Goal: Contribute content: Add original content to the website for others to see

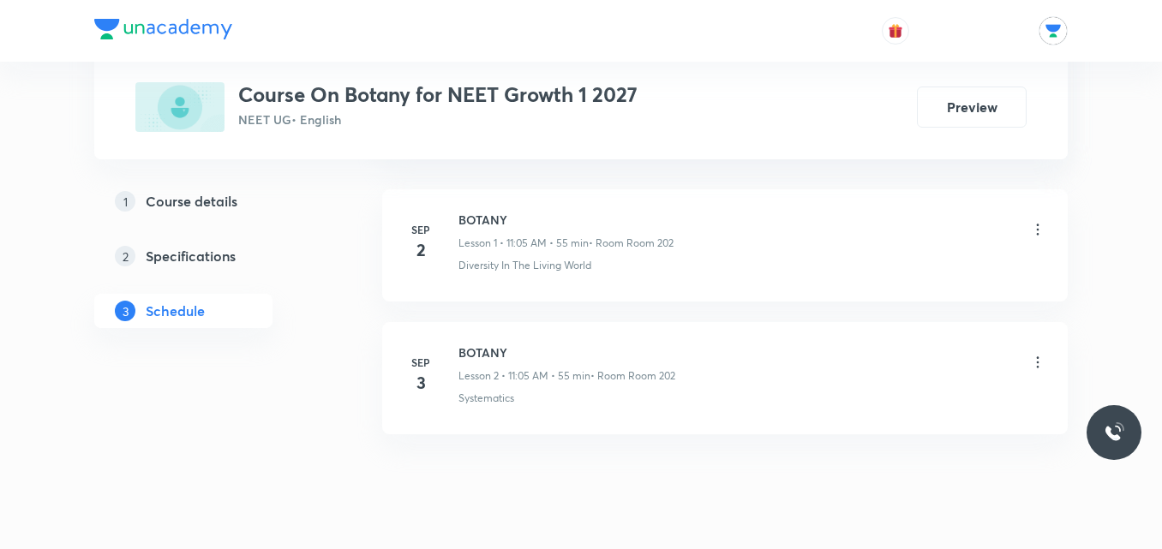
scroll to position [1039, 0]
drag, startPoint x: 459, startPoint y: 360, endPoint x: 519, endPoint y: 359, distance: 59.1
click at [519, 359] on h6 "BOTANY" at bounding box center [567, 358] width 217 height 18
copy h6 "BOTANY"
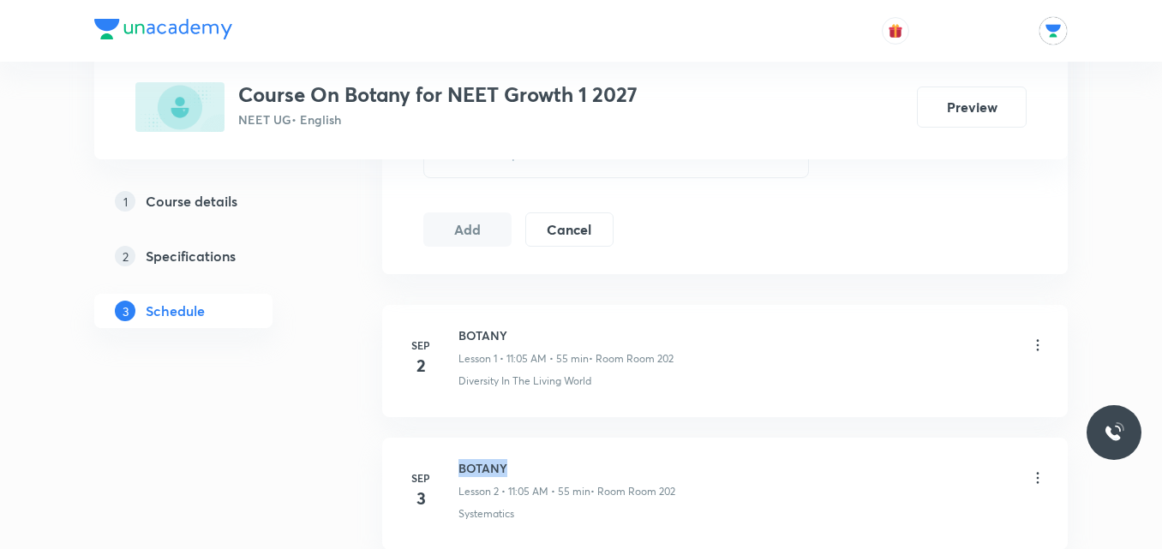
scroll to position [909, 0]
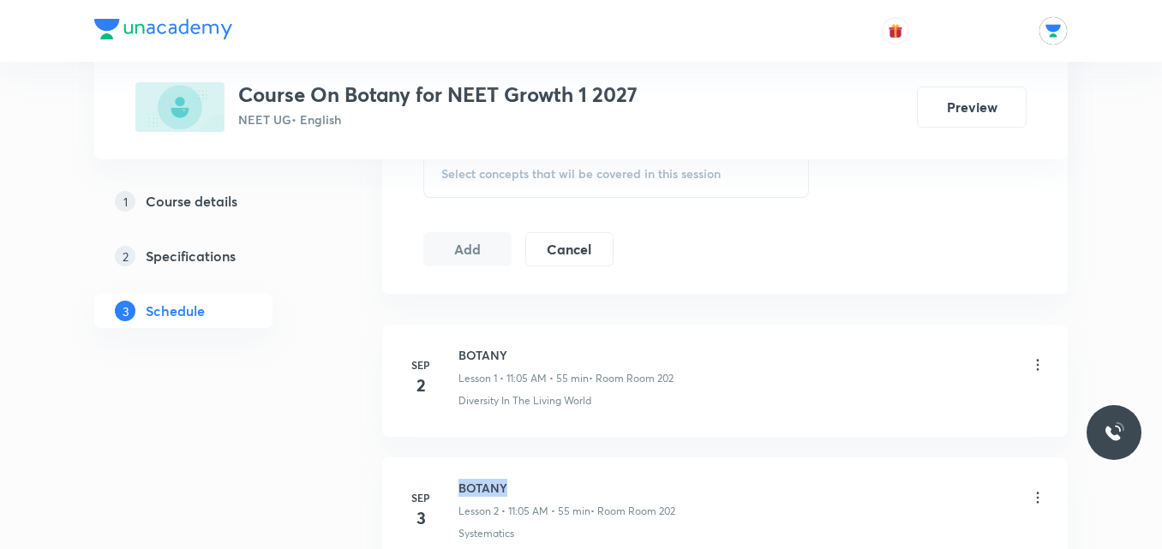
copy h6 "BOTANY"
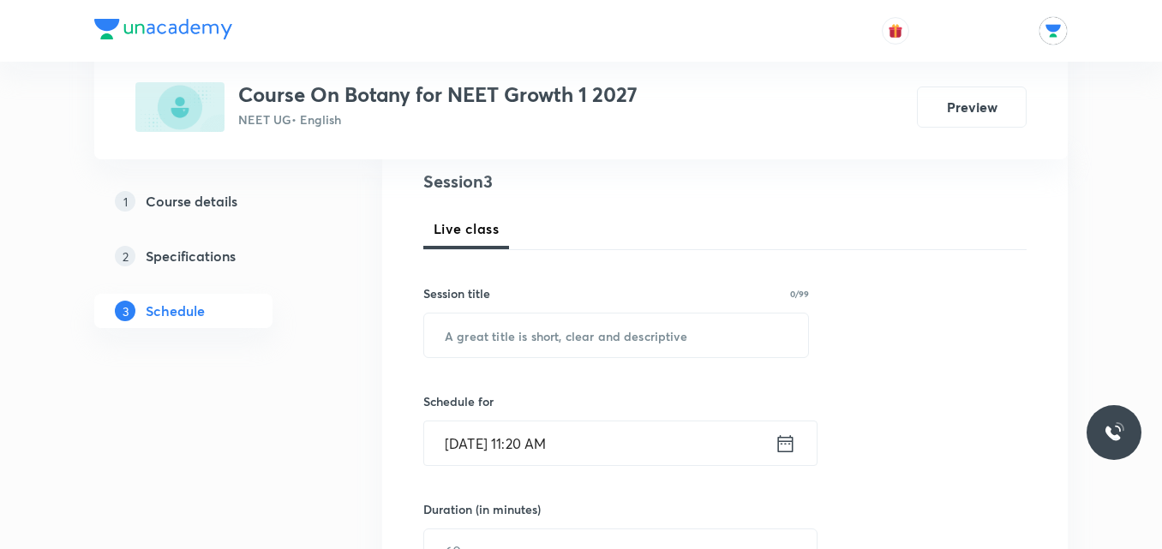
scroll to position [201, 0]
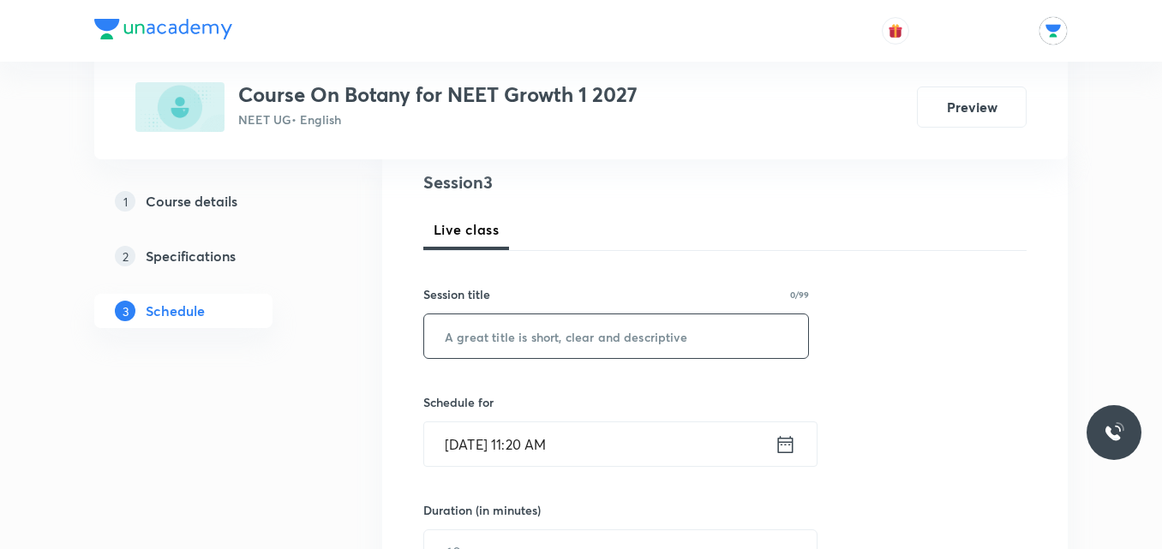
click at [498, 345] on input "text" at bounding box center [616, 337] width 384 height 44
paste input "BOTANY"
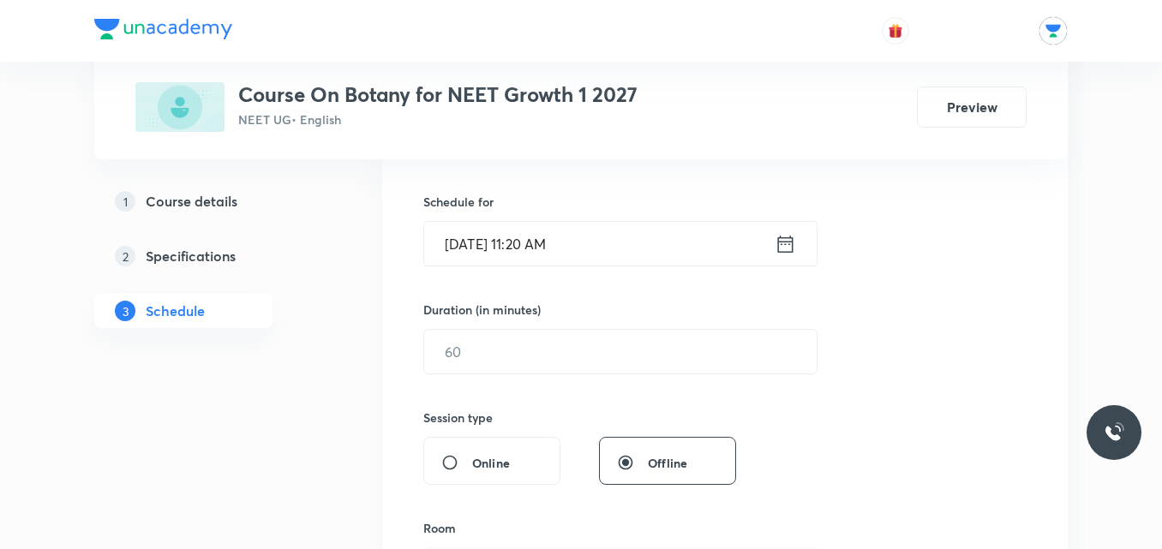
scroll to position [402, 0]
type input "BOTANY"
click at [785, 245] on icon at bounding box center [785, 243] width 21 height 24
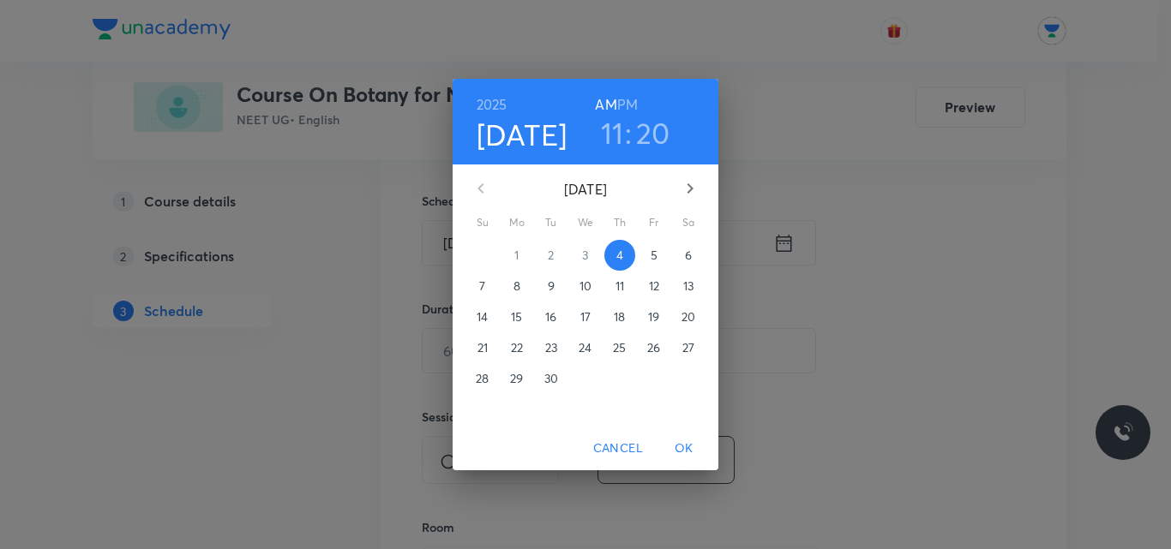
click at [658, 136] on h3 "20" at bounding box center [653, 133] width 34 height 36
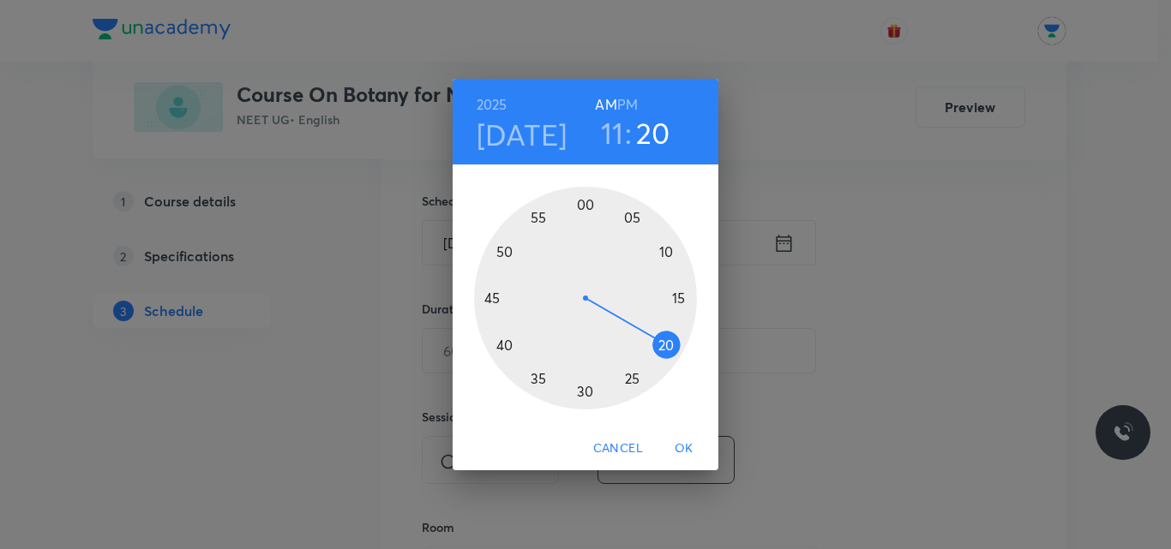
click at [628, 382] on div at bounding box center [585, 298] width 223 height 223
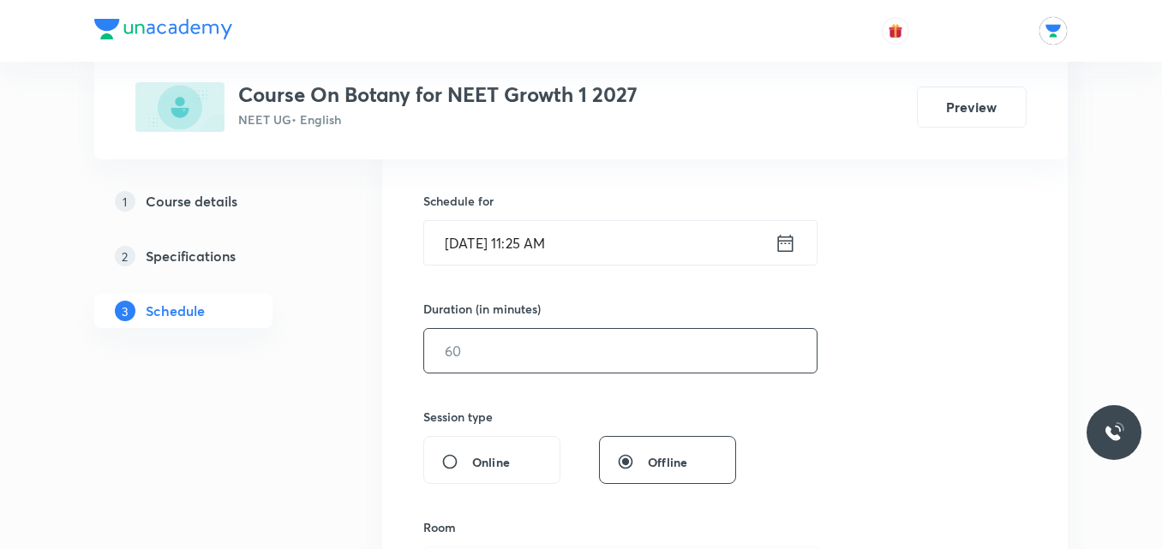
click at [556, 347] on input "text" at bounding box center [620, 351] width 393 height 44
click at [517, 361] on input "35" at bounding box center [620, 351] width 393 height 44
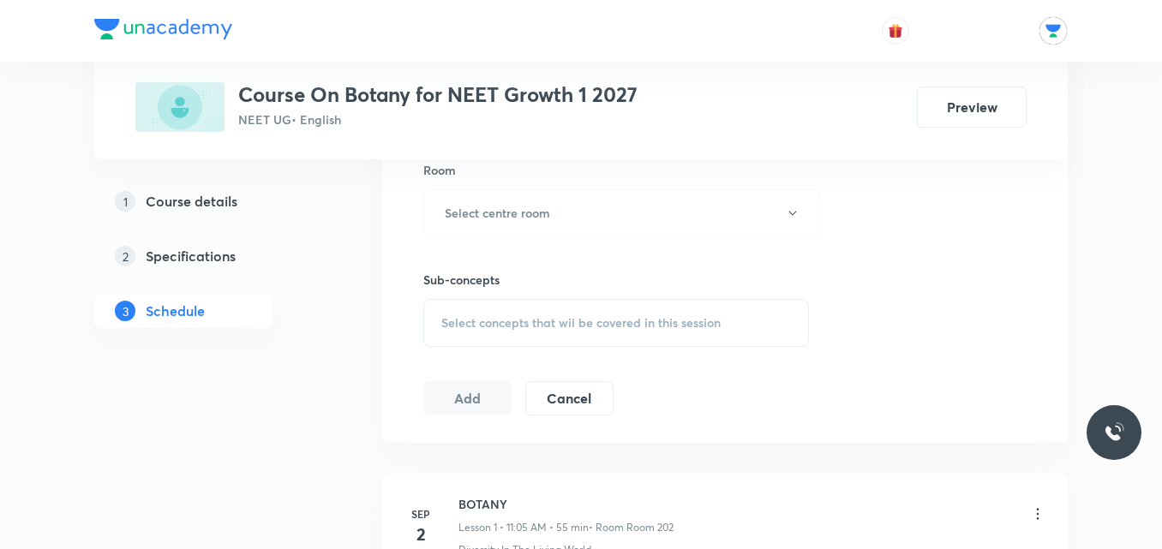
scroll to position [737, 0]
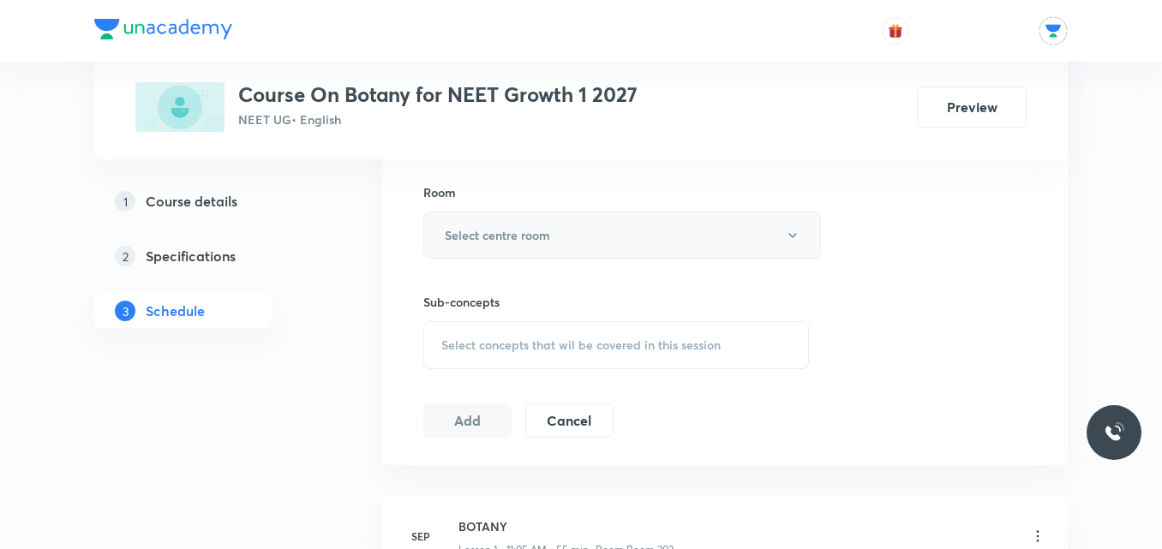
type input "35"
click at [647, 249] on button "Select centre room" at bounding box center [622, 235] width 398 height 47
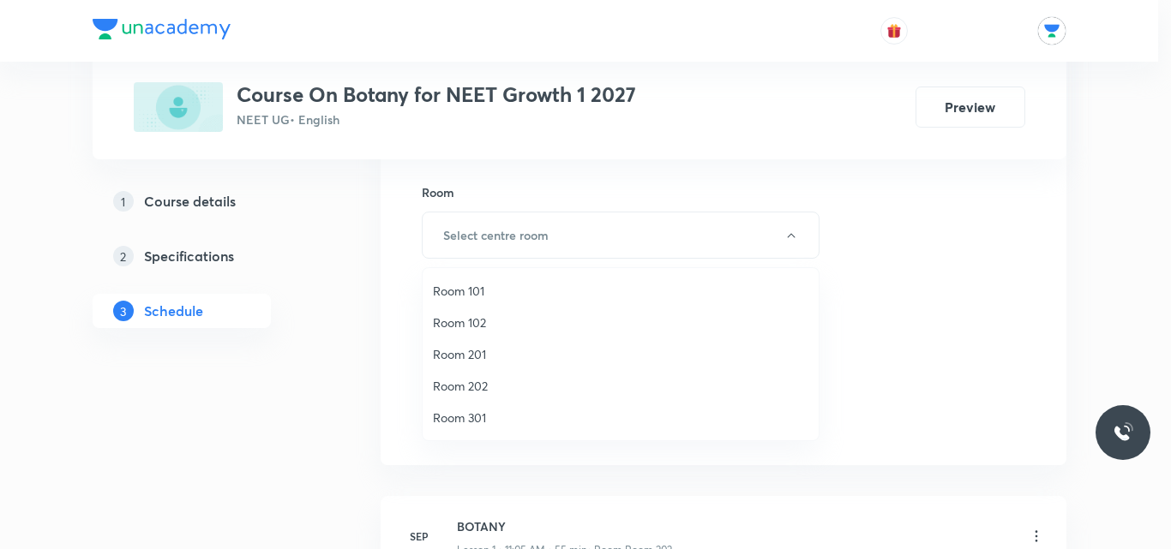
click at [473, 390] on span "Room 202" at bounding box center [620, 386] width 375 height 18
click at [476, 381] on span "Room 202" at bounding box center [620, 386] width 375 height 18
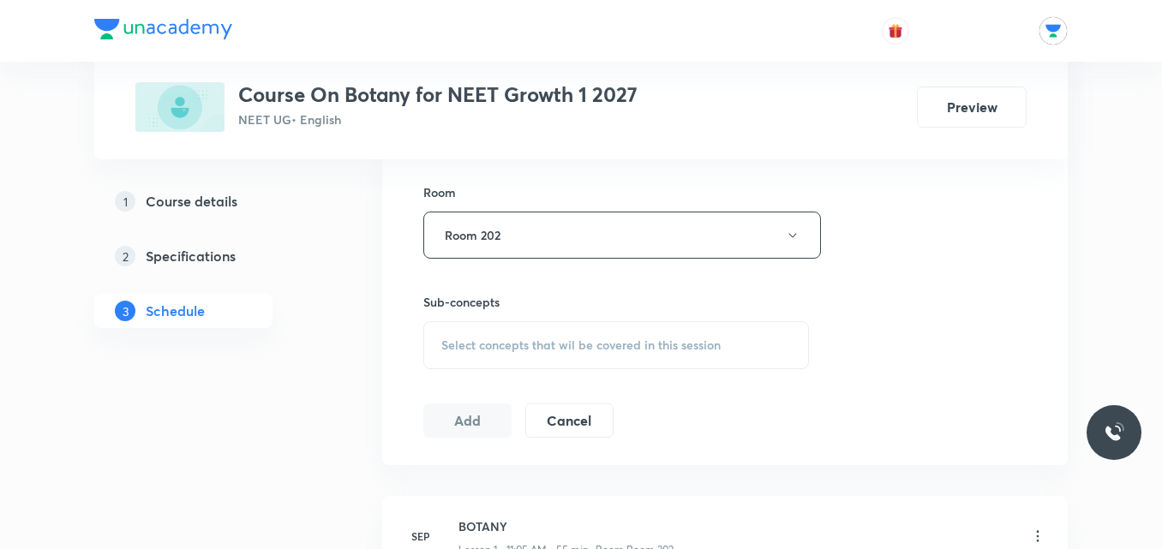
click at [688, 351] on span "Select concepts that wil be covered in this session" at bounding box center [580, 346] width 279 height 14
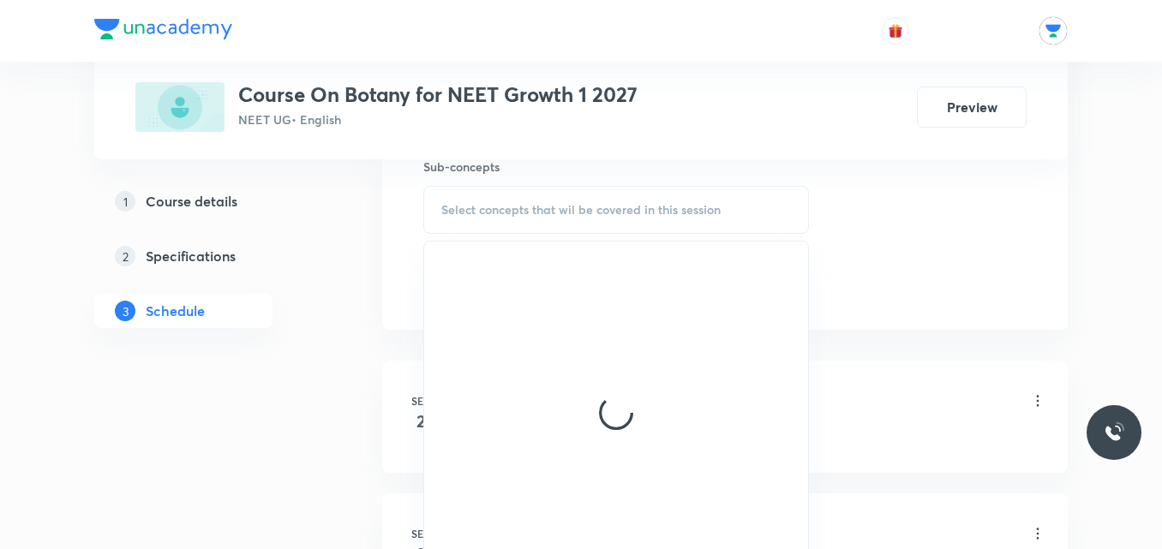
scroll to position [873, 0]
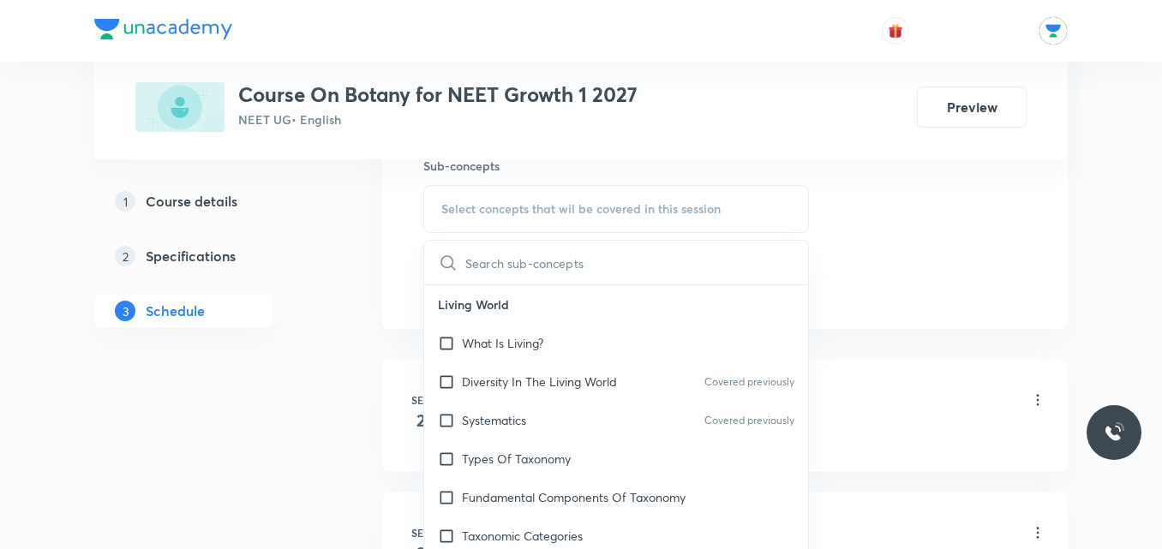
click at [561, 410] on div "Systematics Covered previously" at bounding box center [616, 420] width 384 height 39
checkbox input "true"
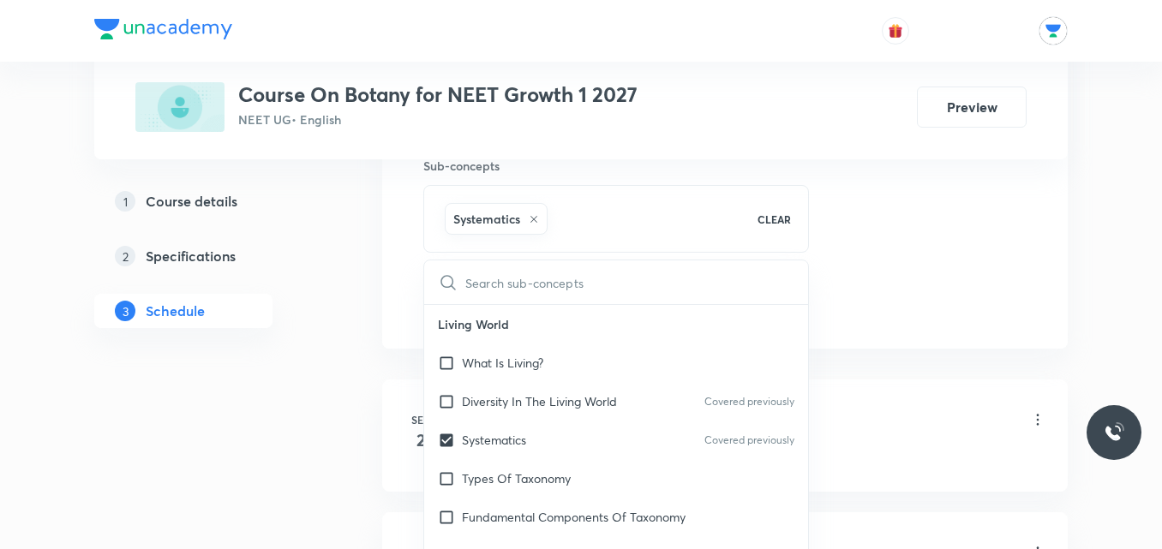
click at [310, 414] on div "1 Course details 2 Specifications 3 Schedule" at bounding box center [210, 85] width 233 height 1339
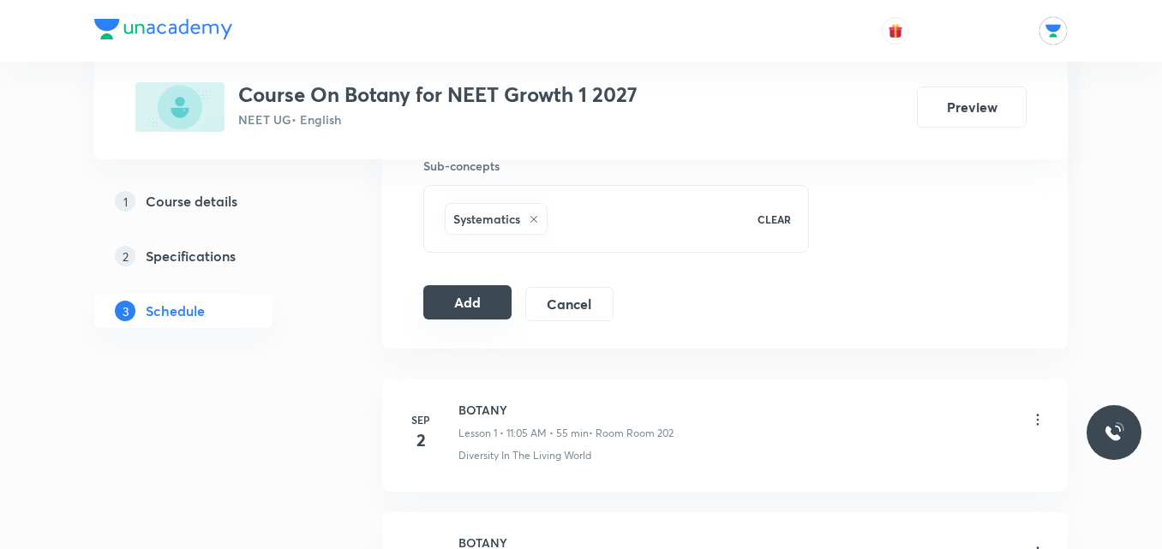
click at [466, 298] on button "Add" at bounding box center [467, 302] width 88 height 34
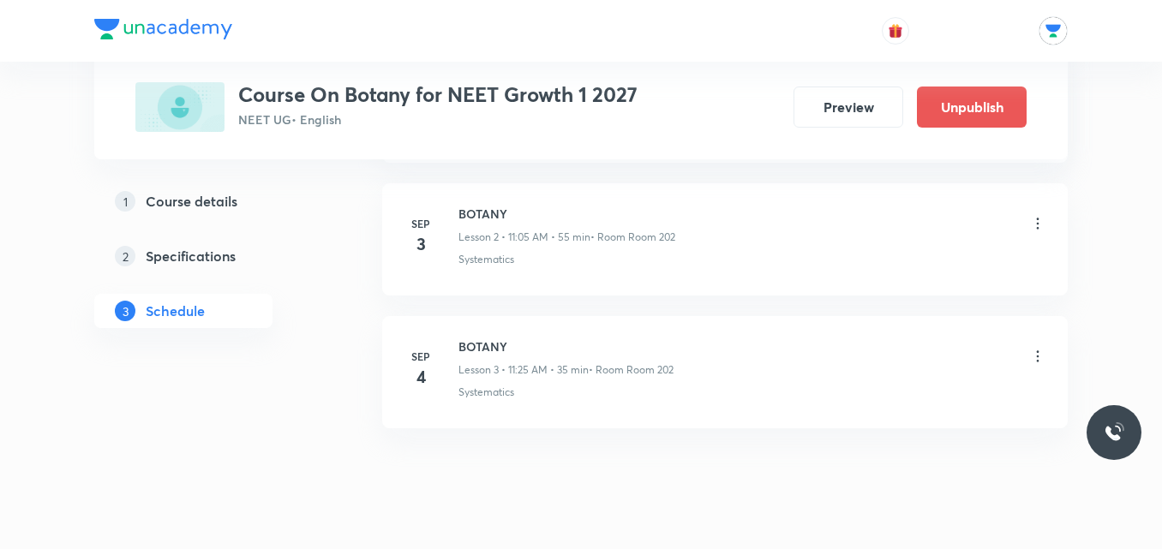
scroll to position [397, 0]
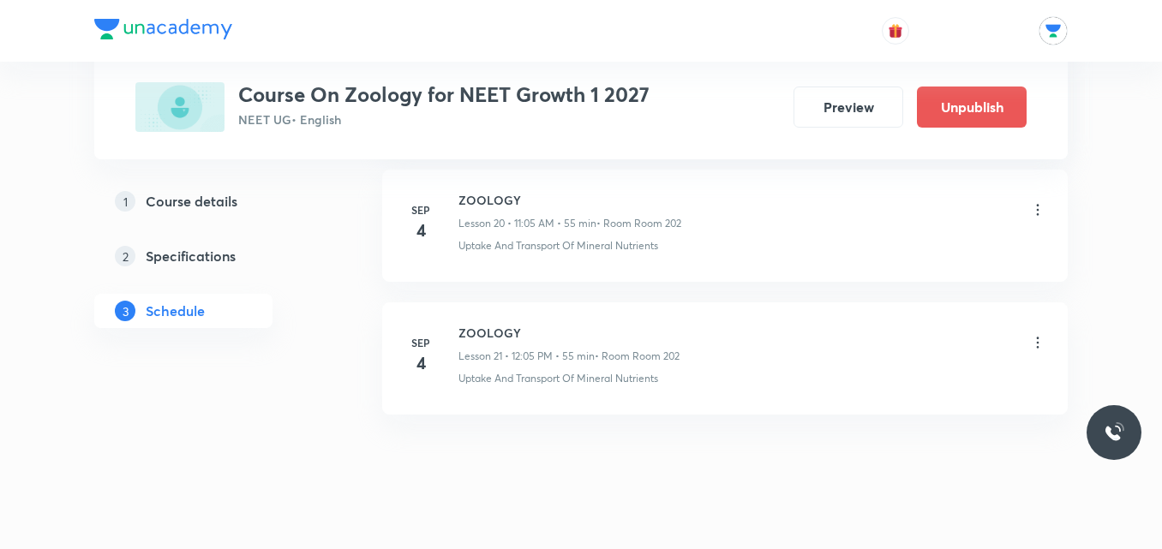
click at [1036, 209] on icon at bounding box center [1037, 209] width 17 height 17
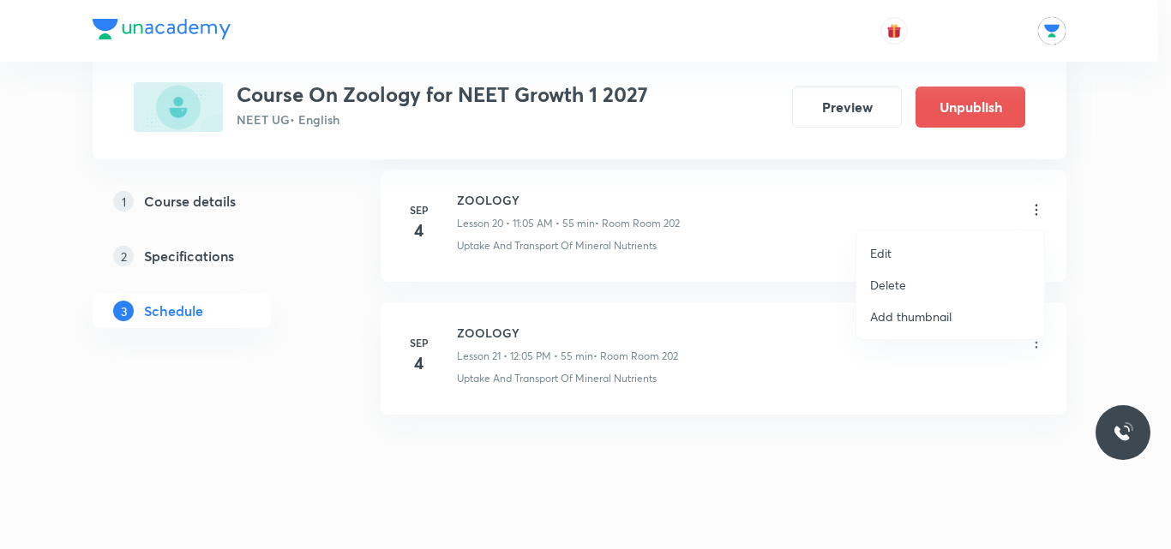
click at [922, 291] on li "Delete" at bounding box center [950, 285] width 188 height 32
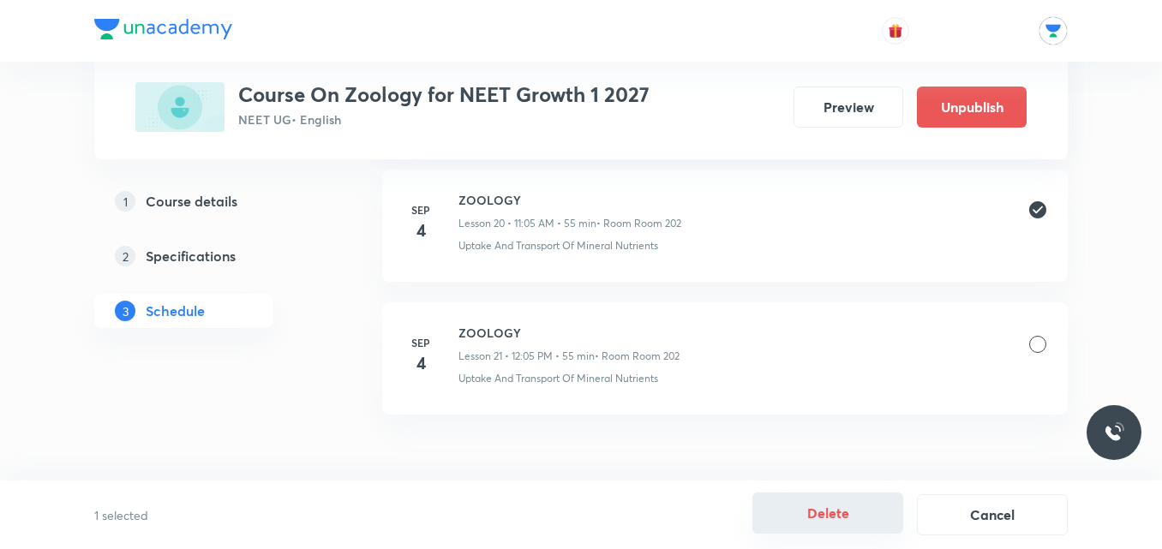
click at [813, 519] on button "Delete" at bounding box center [828, 513] width 151 height 41
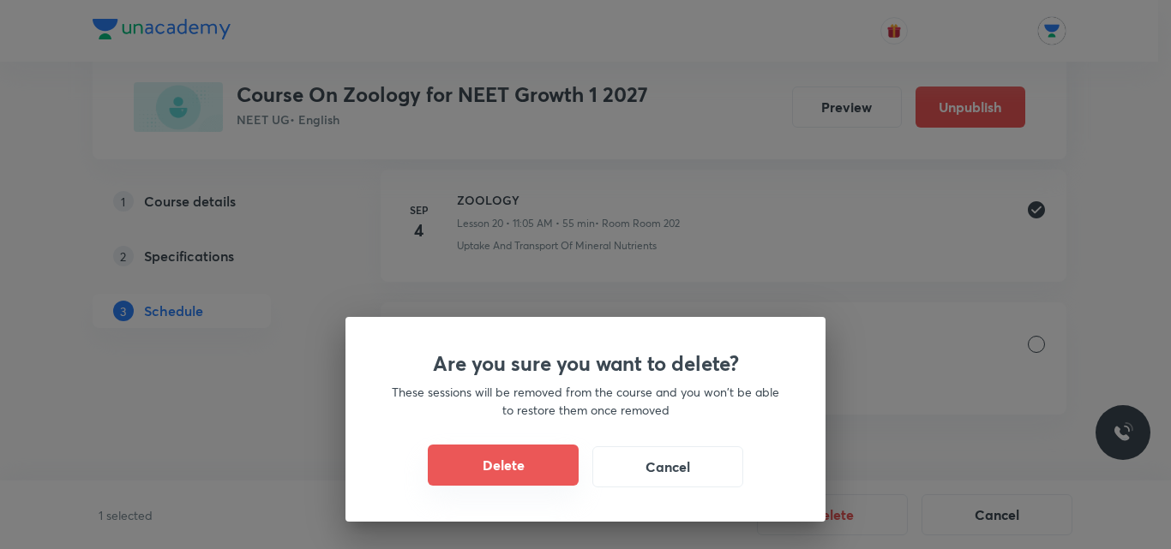
click at [480, 463] on button "Delete" at bounding box center [503, 465] width 151 height 41
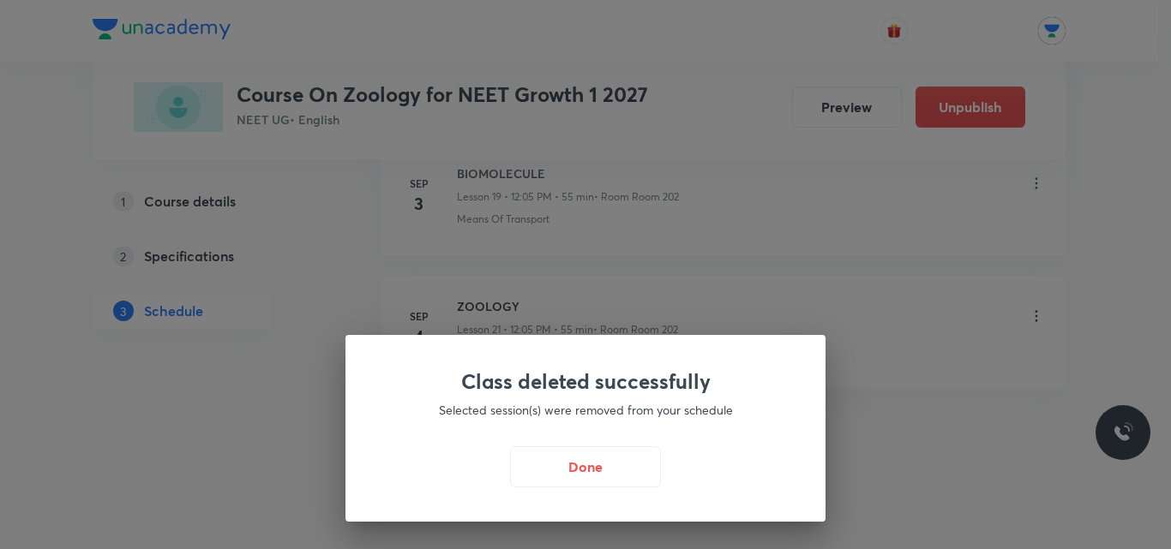
click at [512, 477] on div at bounding box center [585, 274] width 1171 height 549
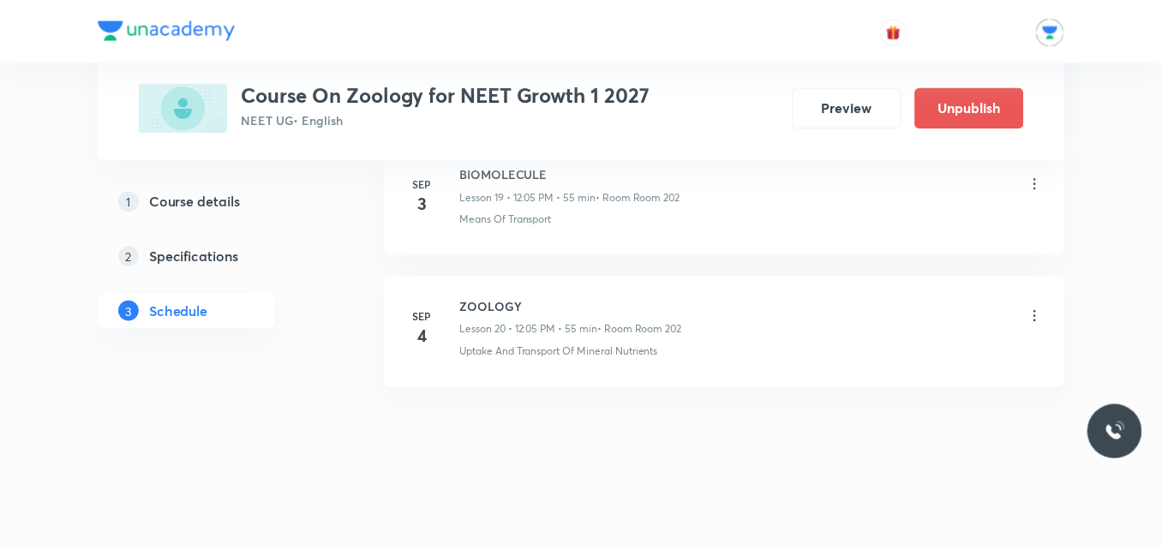
scroll to position [3482, 0]
